Goal: Task Accomplishment & Management: Manage account settings

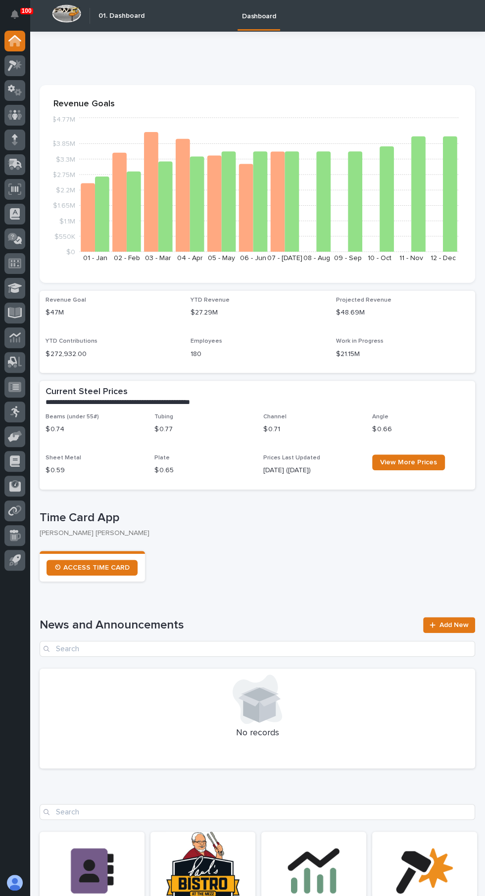
click at [15, 115] on icon at bounding box center [15, 115] width 6 height 10
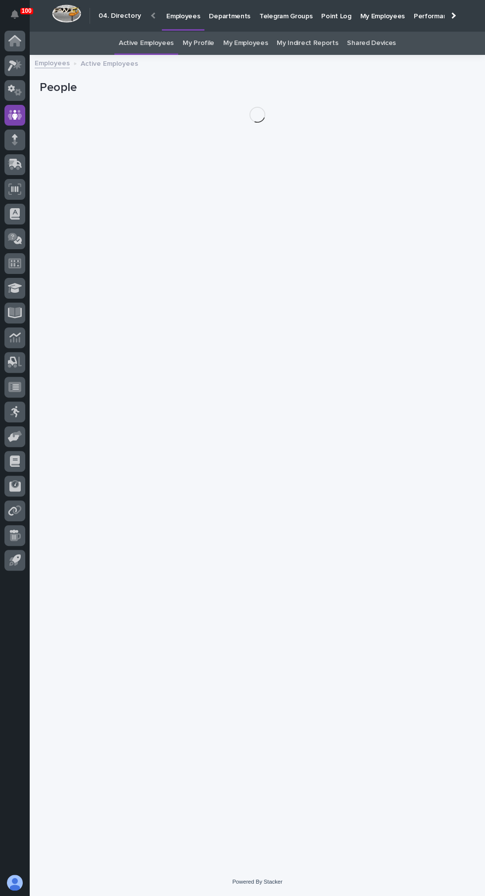
scroll to position [31, 0]
click at [199, 32] on link "My Profile" at bounding box center [198, 43] width 32 height 23
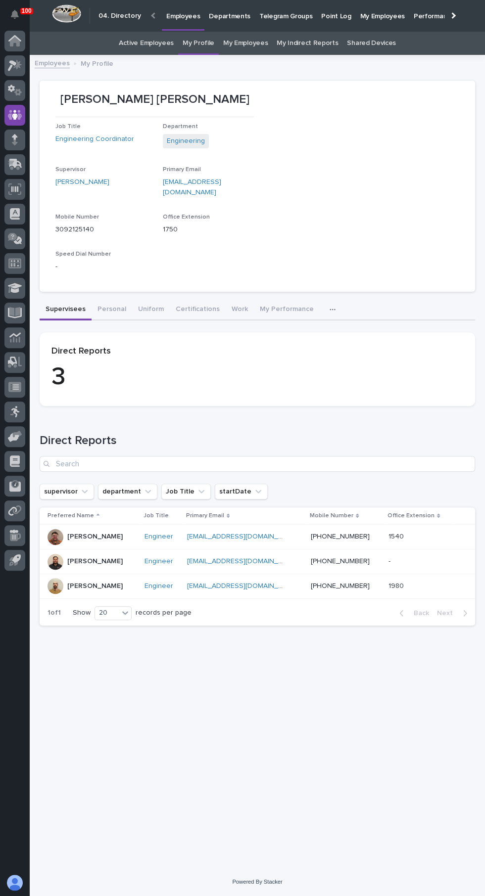
click at [116, 300] on button "Personal" at bounding box center [111, 310] width 41 height 21
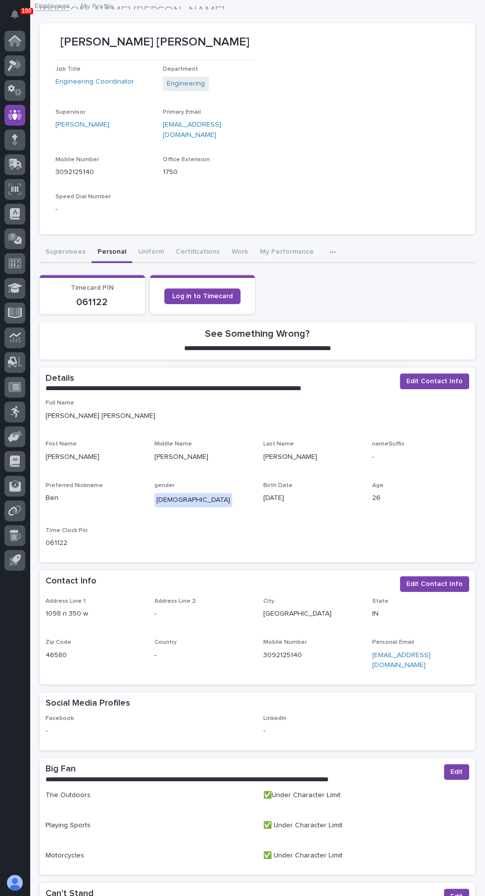
scroll to position [55, 0]
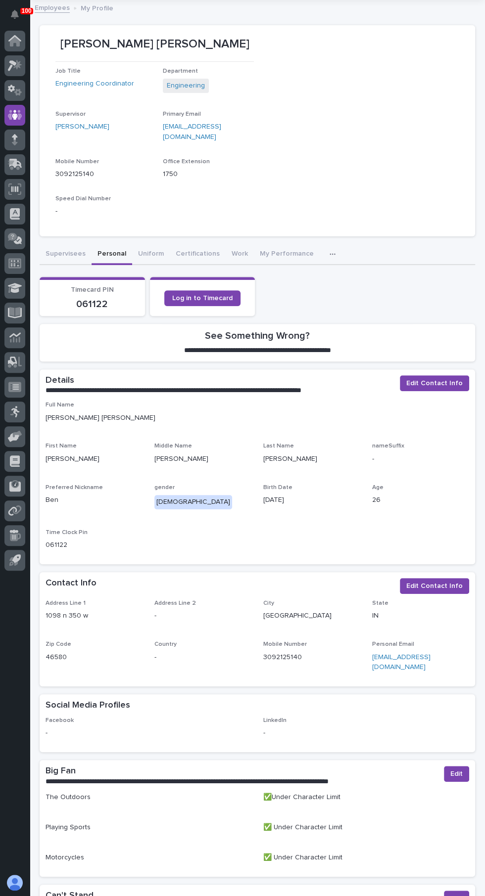
click at [231, 244] on button "Work" at bounding box center [239, 254] width 28 height 21
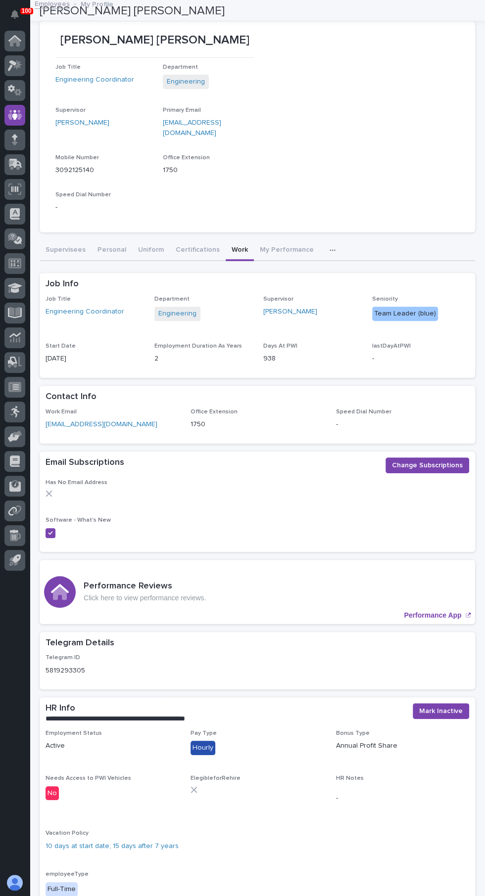
scroll to position [51, 0]
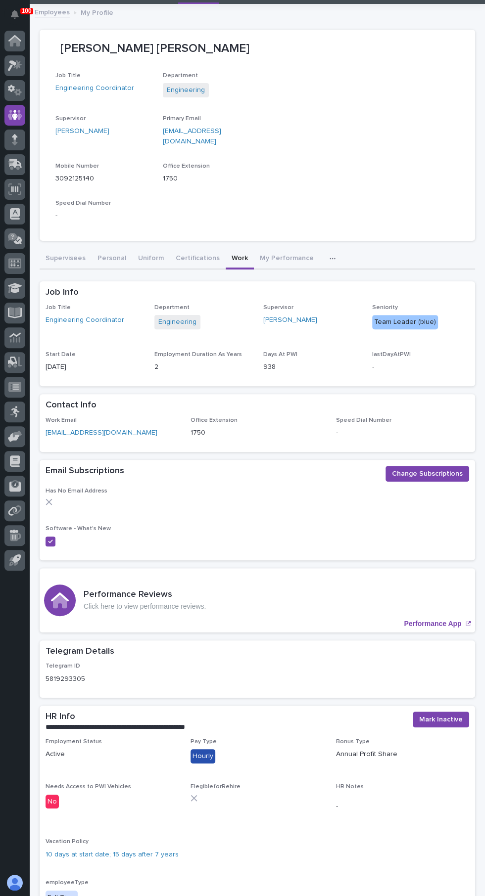
click at [110, 249] on button "Personal" at bounding box center [111, 259] width 41 height 21
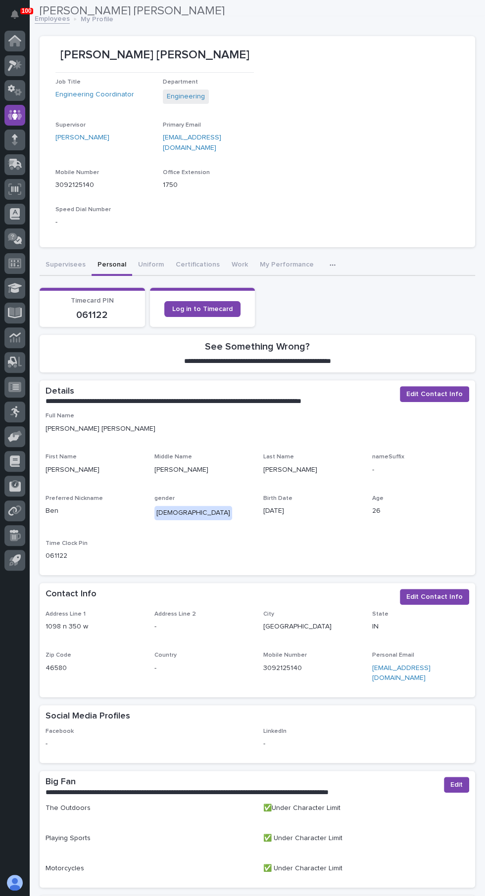
scroll to position [38, 0]
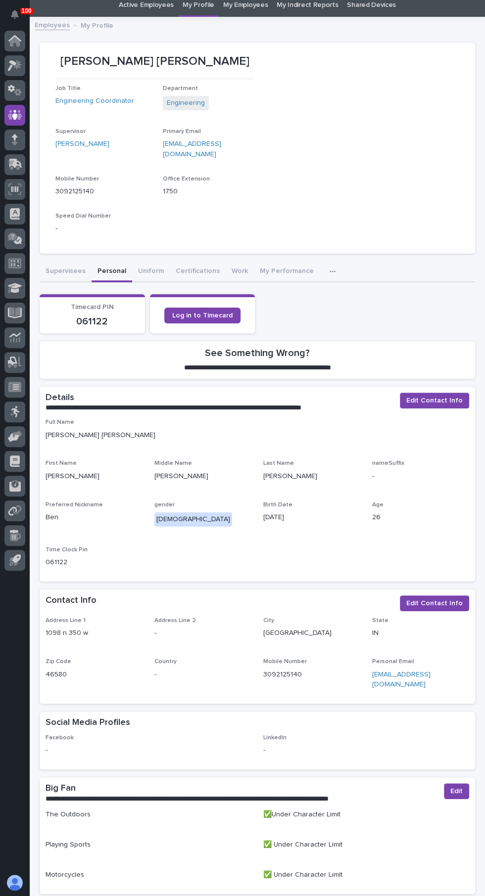
click at [233, 262] on button "Work" at bounding box center [239, 272] width 28 height 21
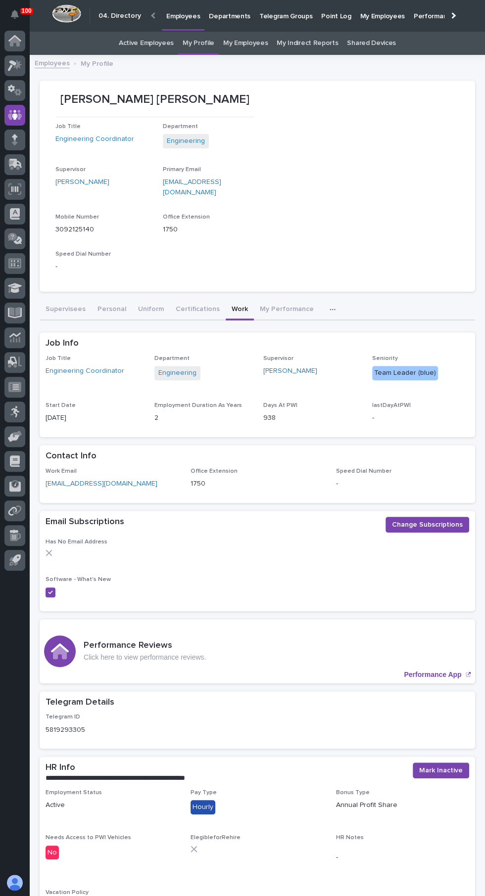
click at [329, 309] on icon "button" at bounding box center [331, 309] width 5 height 1
click at [293, 328] on button "Assessment Plaque" at bounding box center [294, 335] width 70 height 15
